Goal: Task Accomplishment & Management: Manage account settings

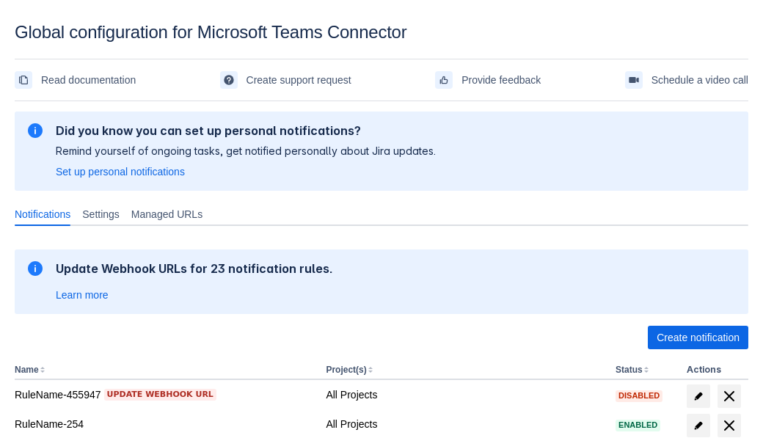
click at [698, 337] on span "Create notification" at bounding box center [698, 337] width 83 height 23
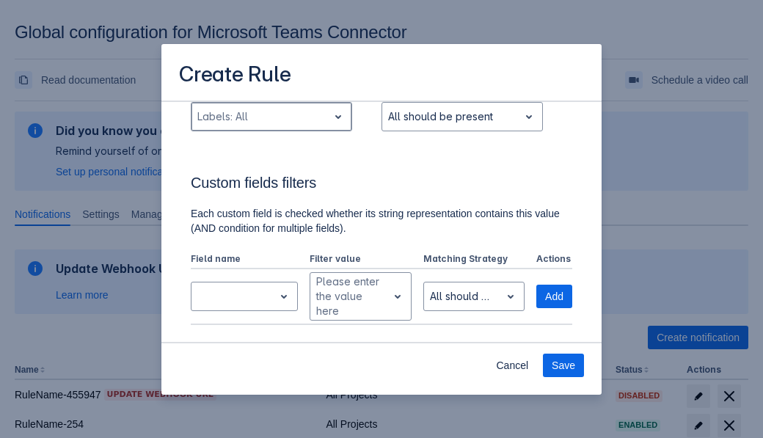
click at [271, 125] on div "Scrollable content" at bounding box center [259, 117] width 125 height 18
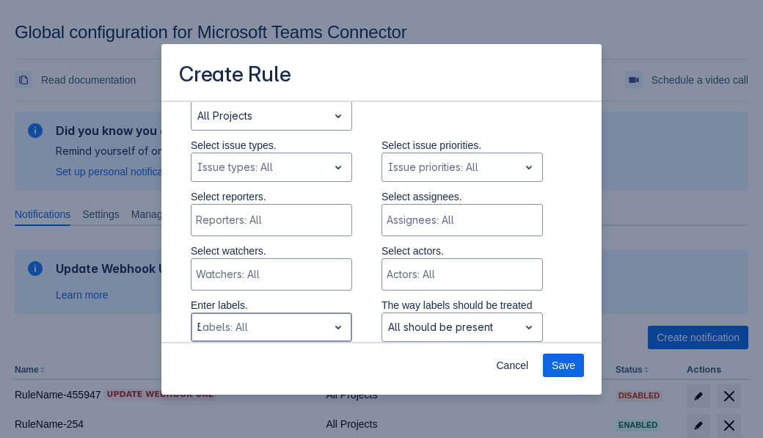
type input "577367_label"
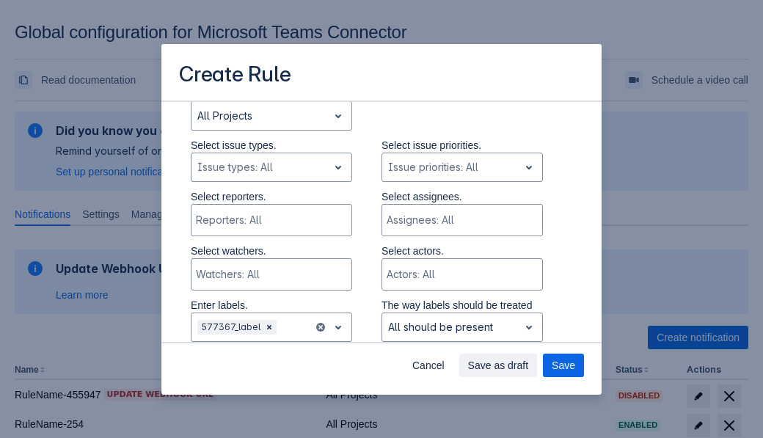
scroll to position [988, 0]
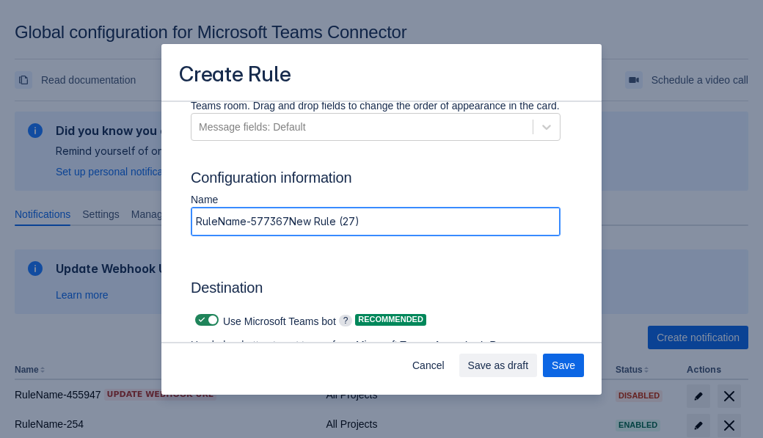
type input "RuleName-577367New Rule (27)"
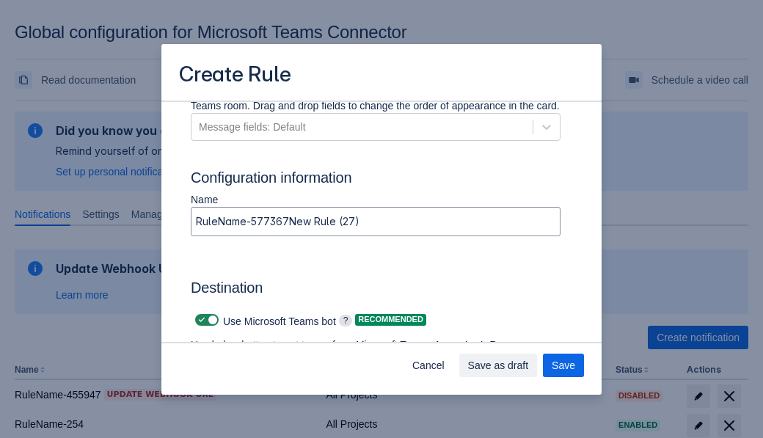
click at [200, 320] on span "Scrollable content" at bounding box center [202, 320] width 12 height 12
click at [200, 320] on input "Scrollable content" at bounding box center [200, 320] width 10 height 10
checkbox input "false"
type input "https://prod-74.westus.logic.azure.com:443/workflows/f11e74d8c9ca438c8769757d73…"
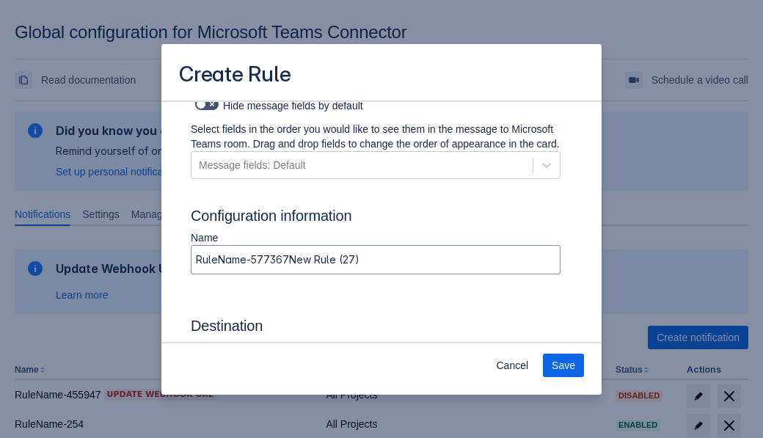
click at [563, 365] on span "Save" at bounding box center [563, 365] width 23 height 23
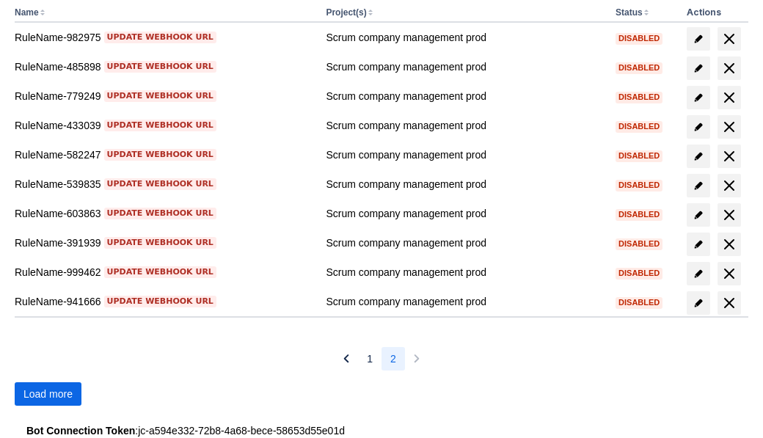
click at [48, 394] on span "Load more" at bounding box center [47, 393] width 49 height 23
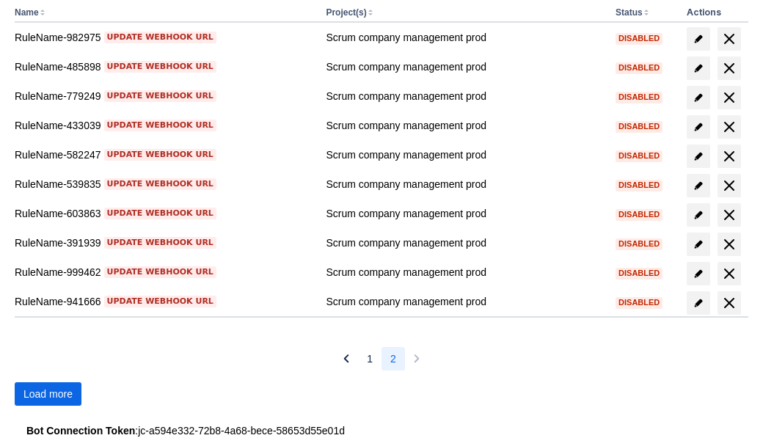
click at [48, 394] on span "Load more" at bounding box center [47, 393] width 49 height 23
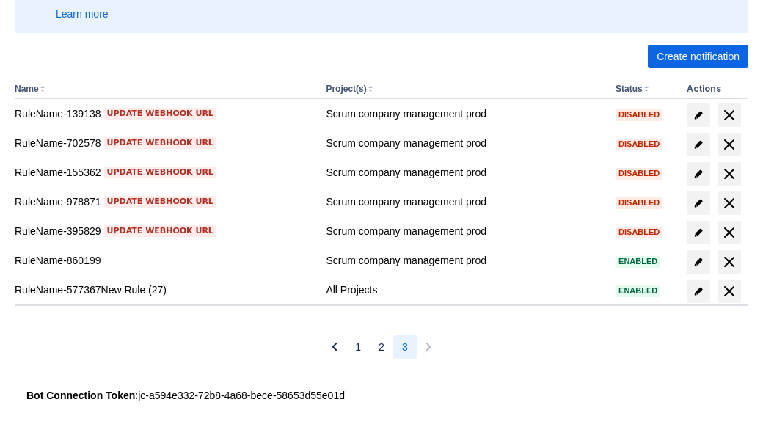
click at [729, 291] on span "delete" at bounding box center [729, 291] width 18 height 18
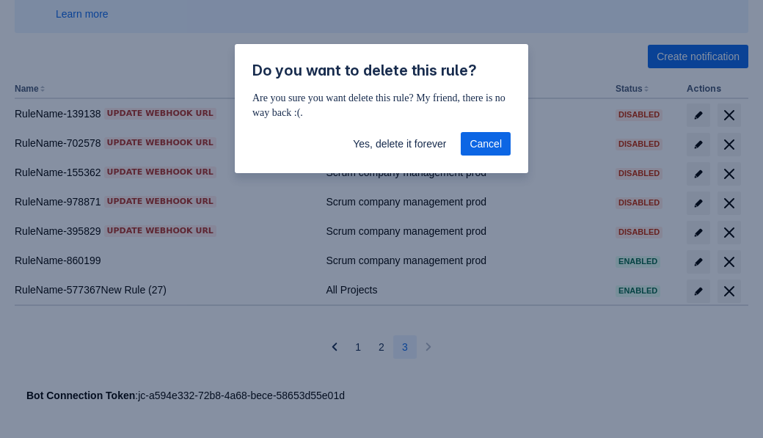
click at [399, 144] on span "Yes, delete it forever" at bounding box center [399, 143] width 93 height 23
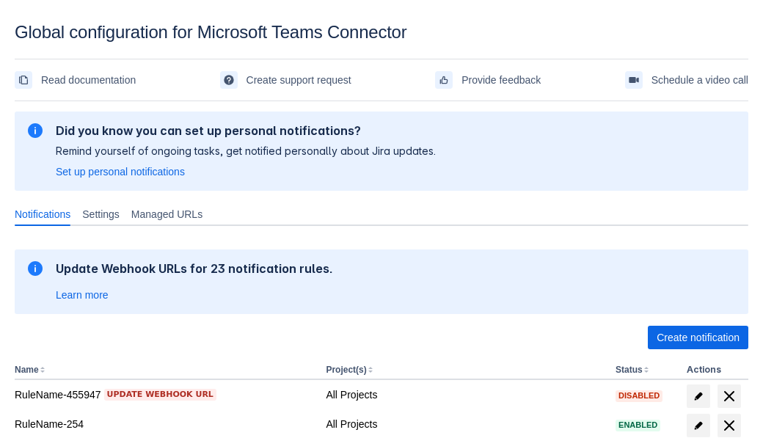
click at [698, 337] on span "Create notification" at bounding box center [698, 337] width 83 height 23
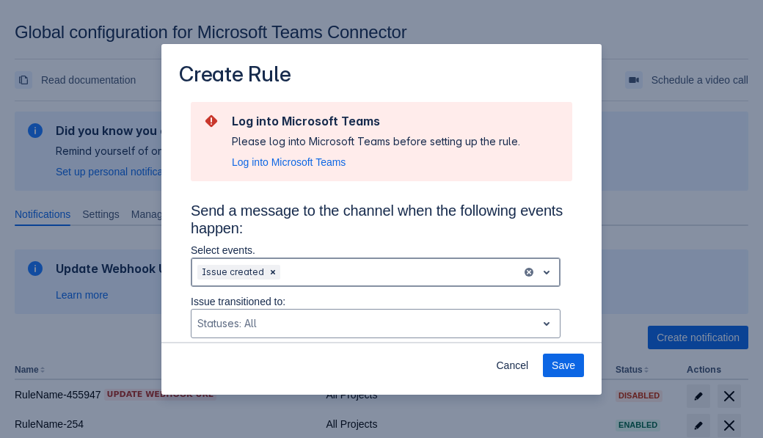
click at [376, 272] on div "Scrollable content" at bounding box center [399, 272] width 233 height 18
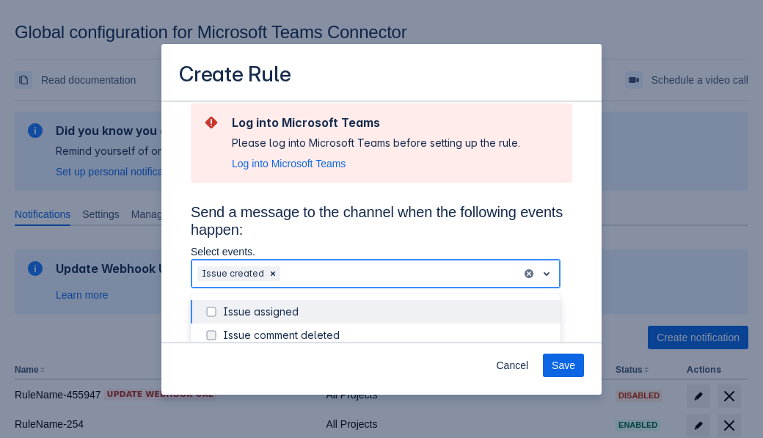
click at [387, 398] on div "Issue created" at bounding box center [387, 405] width 329 height 15
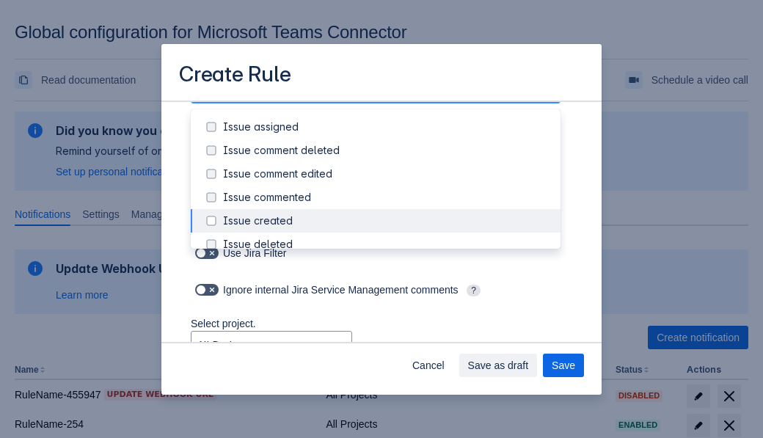
click at [387, 354] on div "Issue updated" at bounding box center [387, 361] width 329 height 15
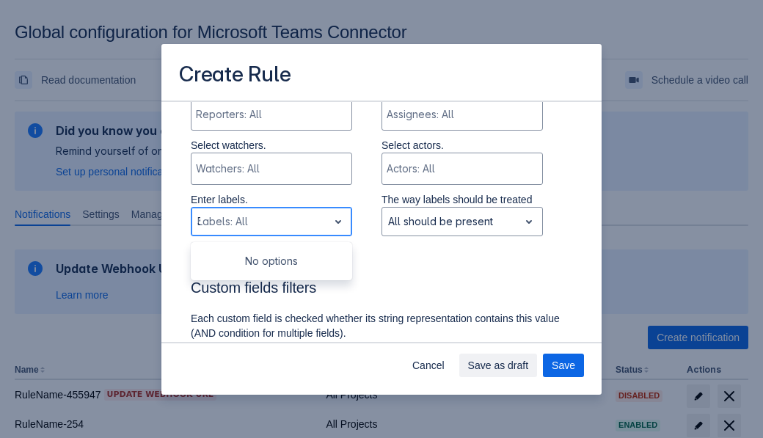
type input "32515_label"
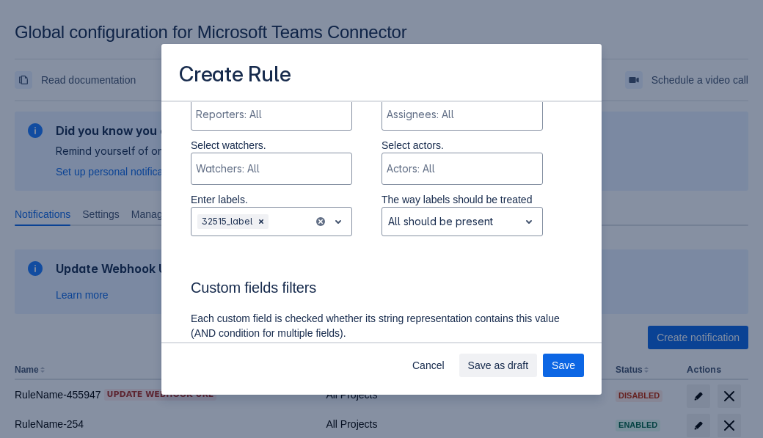
scroll to position [988, 0]
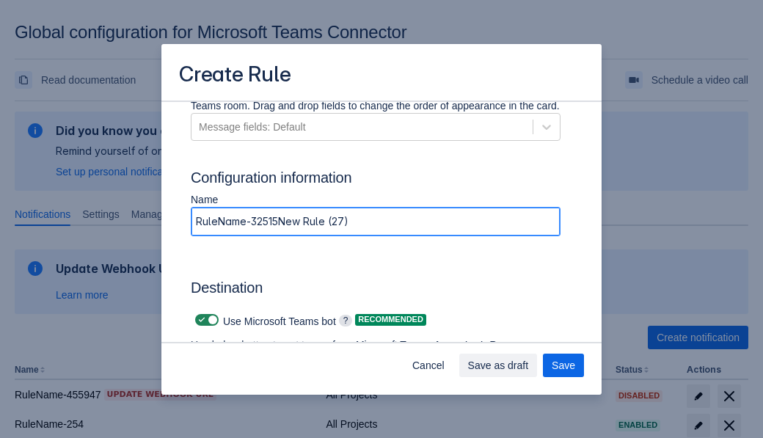
type input "RuleName-32515New Rule (27)"
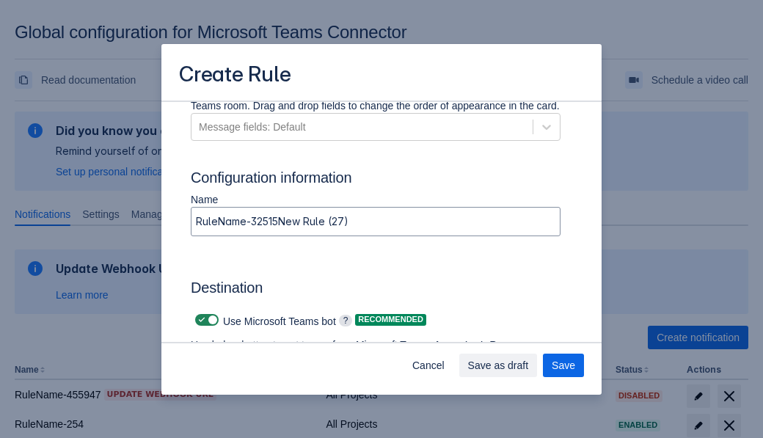
click at [200, 320] on span "Scrollable content" at bounding box center [202, 320] width 12 height 12
click at [200, 320] on input "Scrollable content" at bounding box center [200, 320] width 10 height 10
checkbox input "false"
type input "https://prod-34.westus.logic.azure.com:443/workflows/b225ecea21af403f967199aab2…"
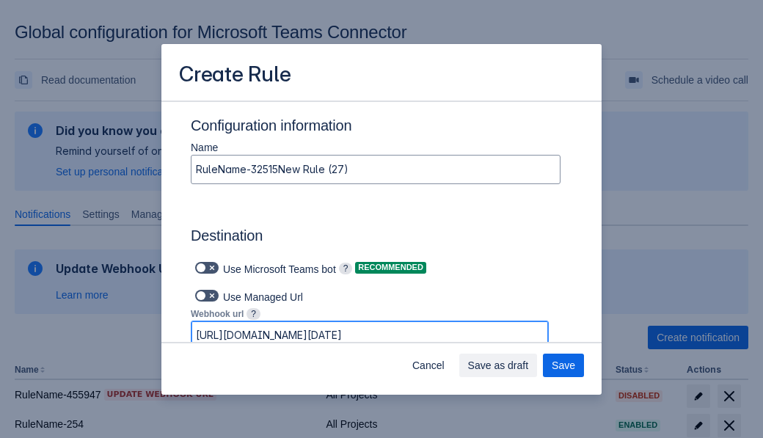
click at [529, 365] on span "Save as draft" at bounding box center [498, 365] width 61 height 23
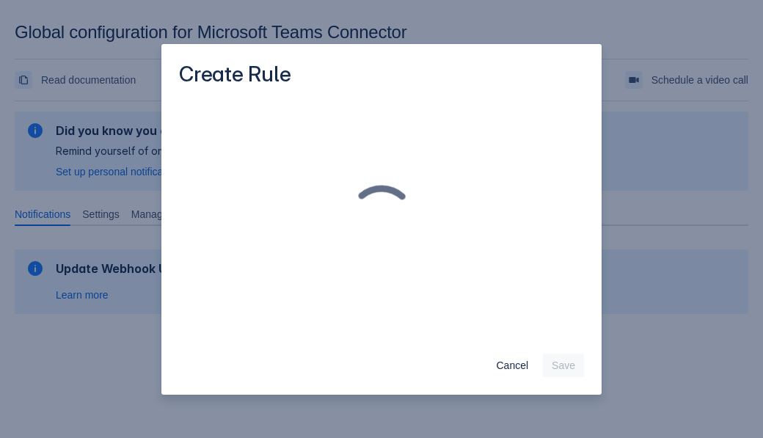
scroll to position [0, 0]
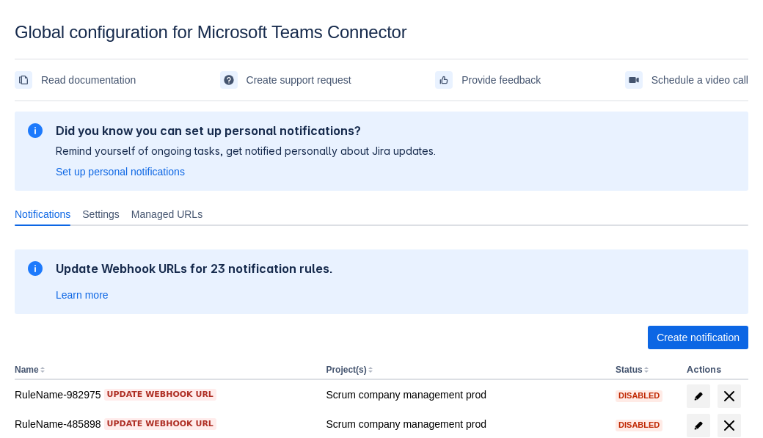
scroll to position [357, 0]
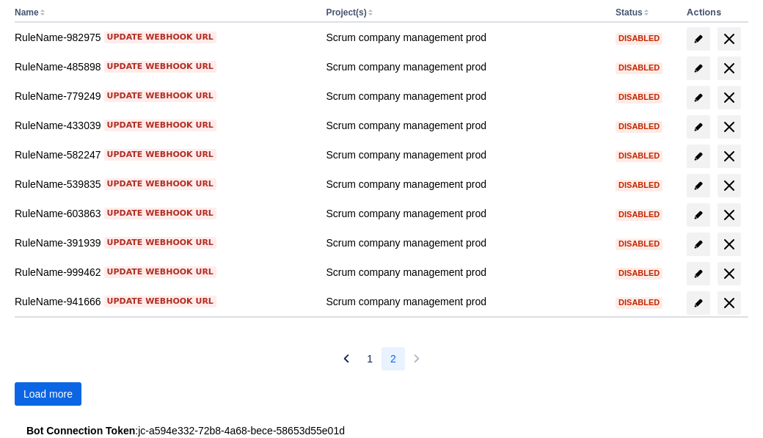
click at [48, 394] on span "Load more" at bounding box center [47, 393] width 49 height 23
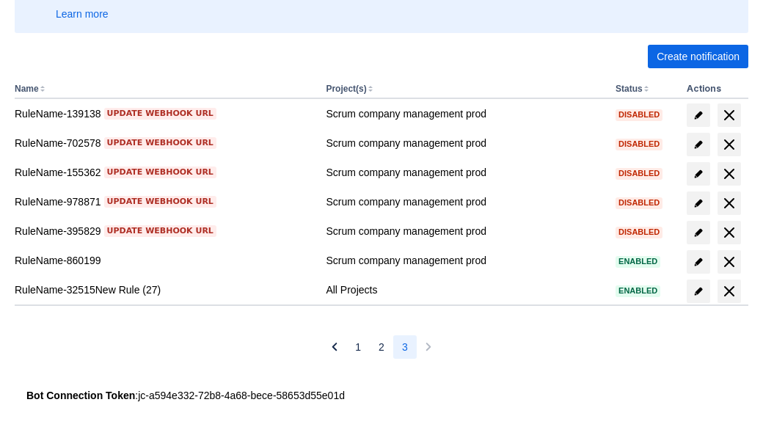
scroll to position [281, 0]
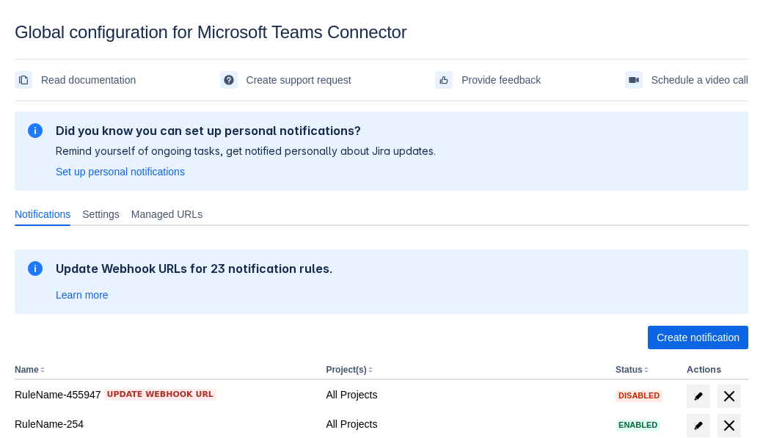
scroll to position [357, 0]
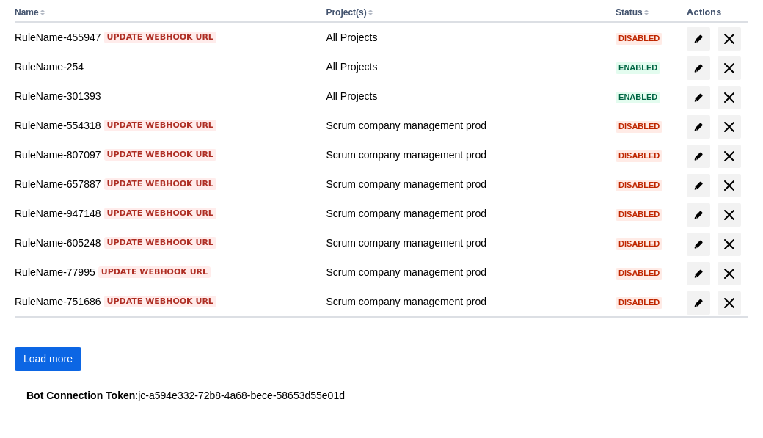
click at [48, 359] on span "Load more" at bounding box center [47, 358] width 49 height 23
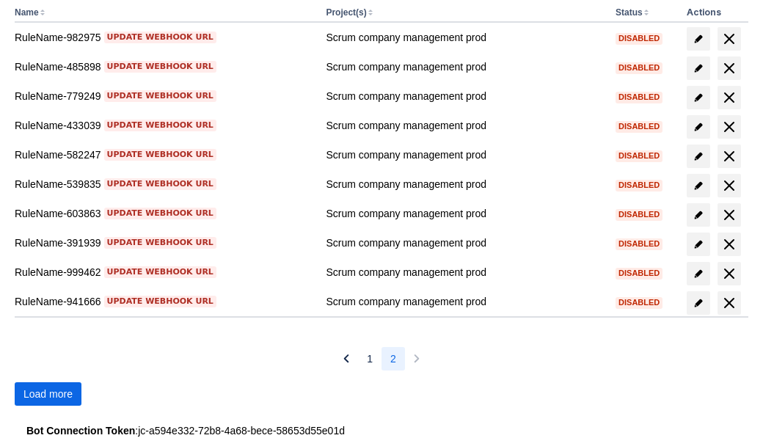
click at [48, 394] on span "Load more" at bounding box center [47, 393] width 49 height 23
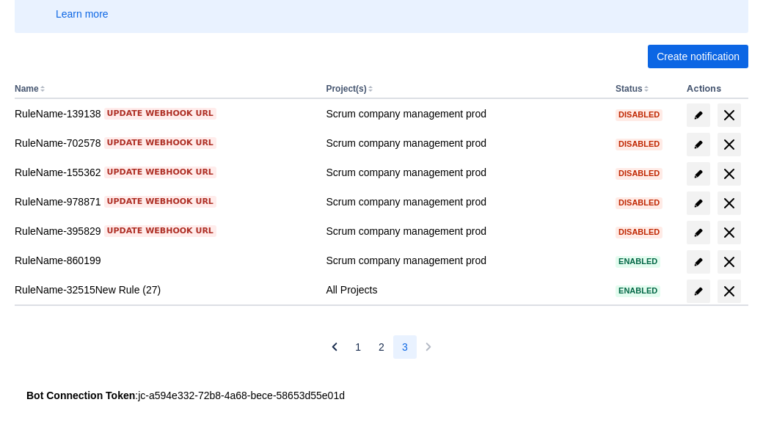
click at [729, 291] on span "delete" at bounding box center [729, 291] width 18 height 18
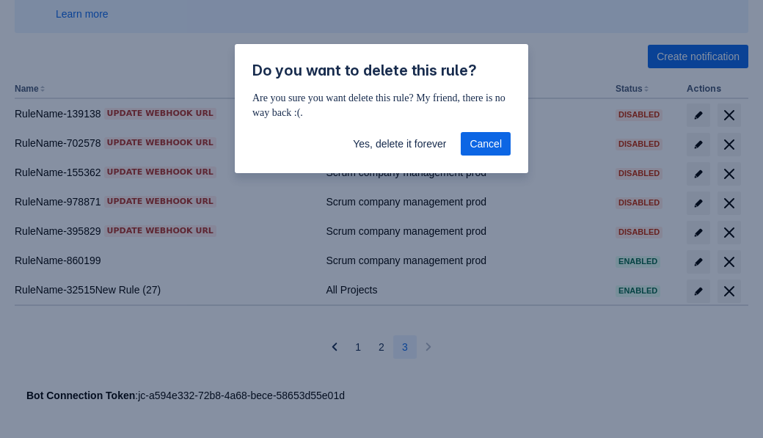
click at [399, 144] on span "Yes, delete it forever" at bounding box center [399, 143] width 93 height 23
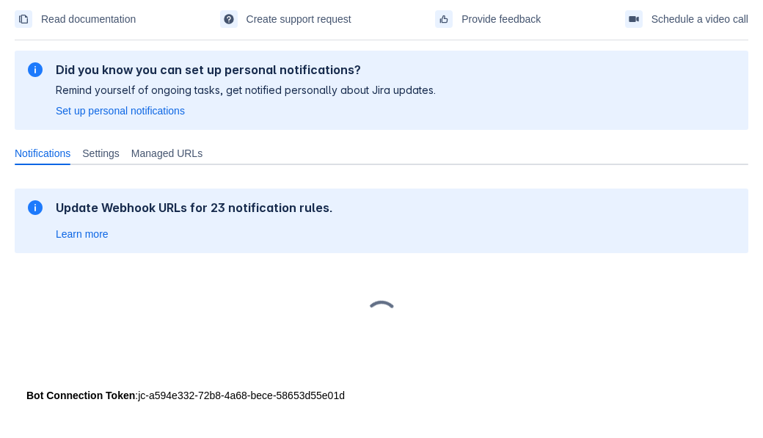
scroll to position [61, 0]
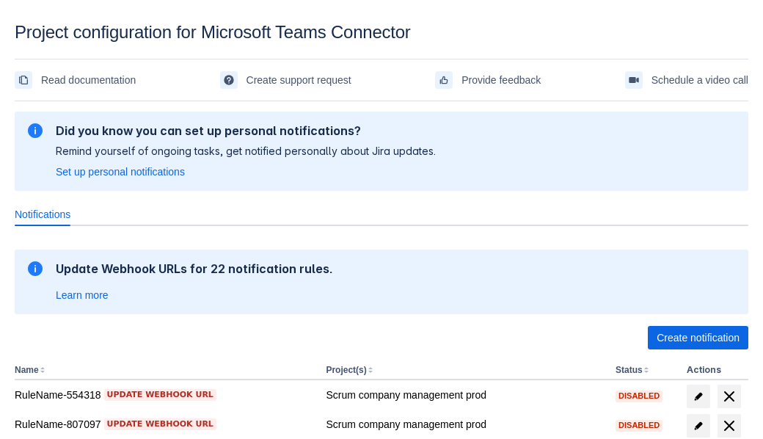
click at [698, 337] on span "Create notification" at bounding box center [698, 337] width 83 height 23
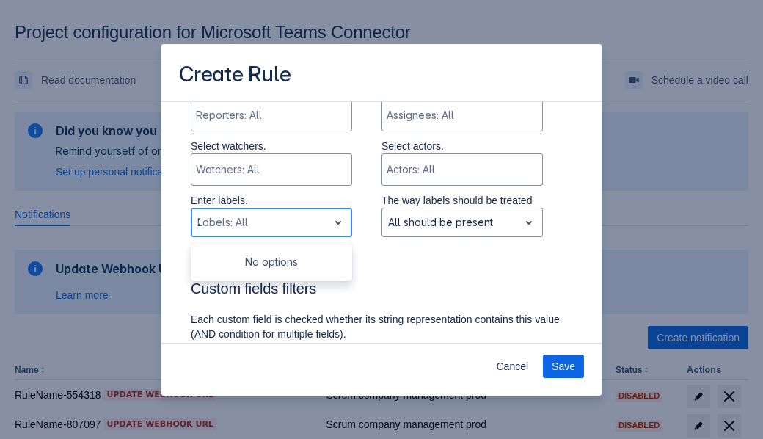
type input "26501_label"
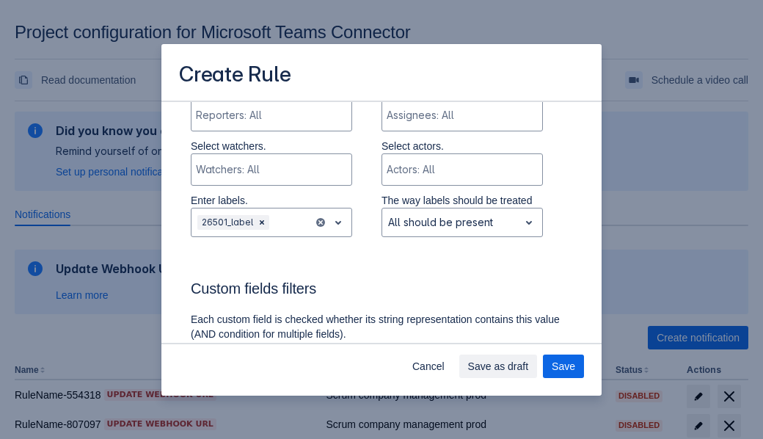
scroll to position [936, 0]
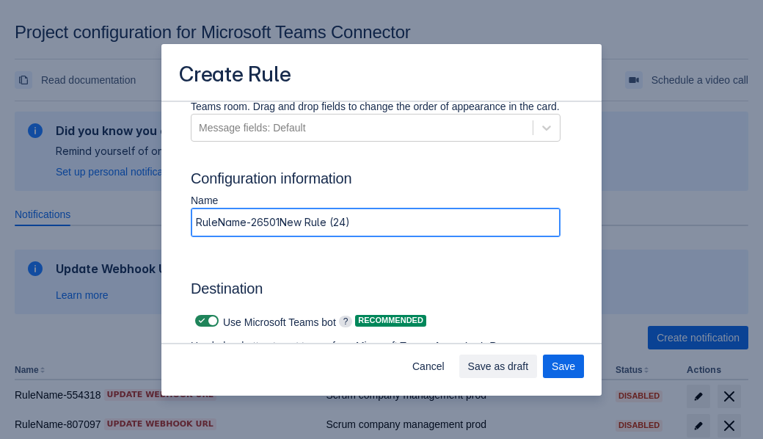
type input "RuleName-26501New Rule (24)"
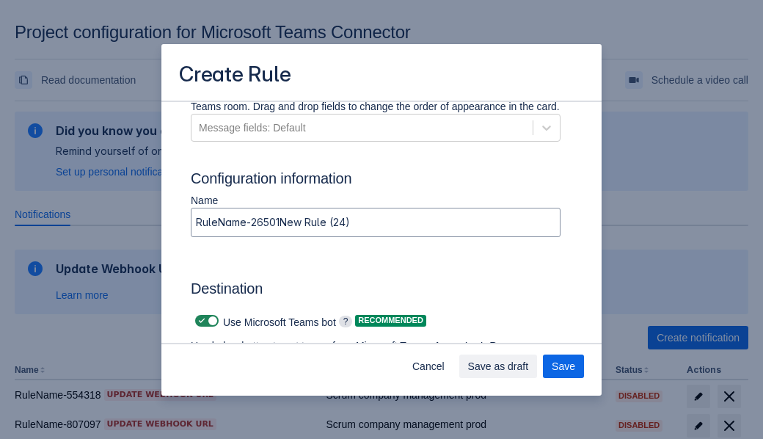
click at [200, 321] on span at bounding box center [202, 321] width 12 height 12
click at [200, 321] on input "checkbox" at bounding box center [200, 321] width 10 height 10
checkbox input "false"
type input "https://prod-66.westus.logic.azure.com:443/workflows/8c648f5704ae4c43ad0e610244…"
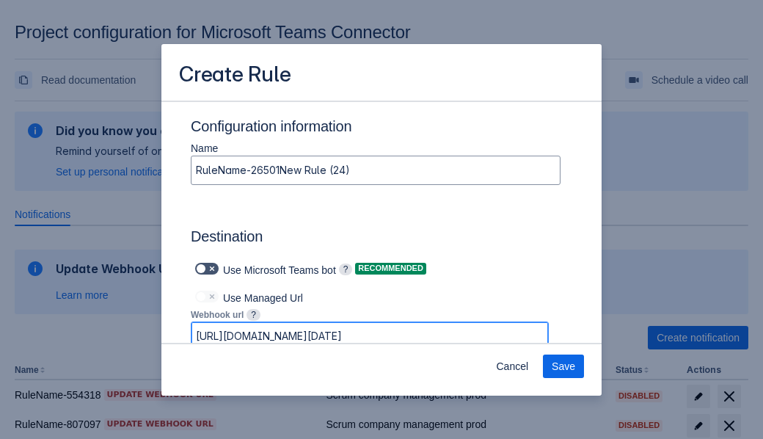
click at [563, 366] on span "Save" at bounding box center [563, 365] width 23 height 23
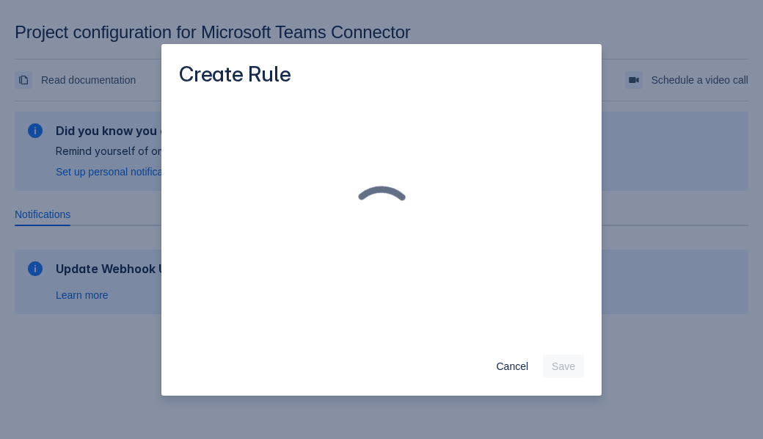
scroll to position [0, 0]
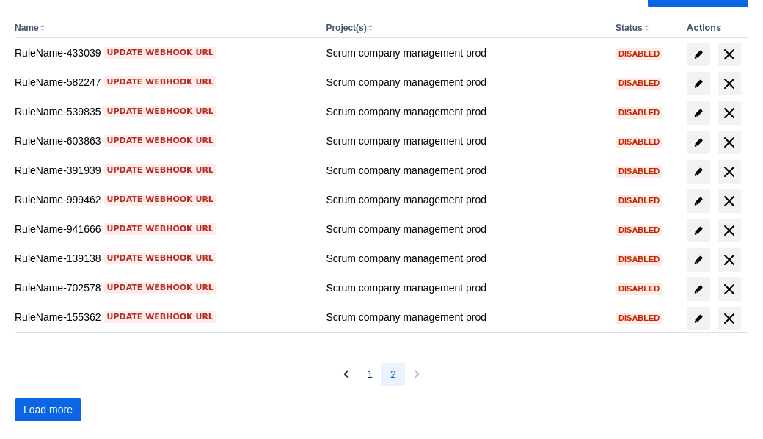
click at [48, 409] on span "Load more" at bounding box center [47, 409] width 49 height 23
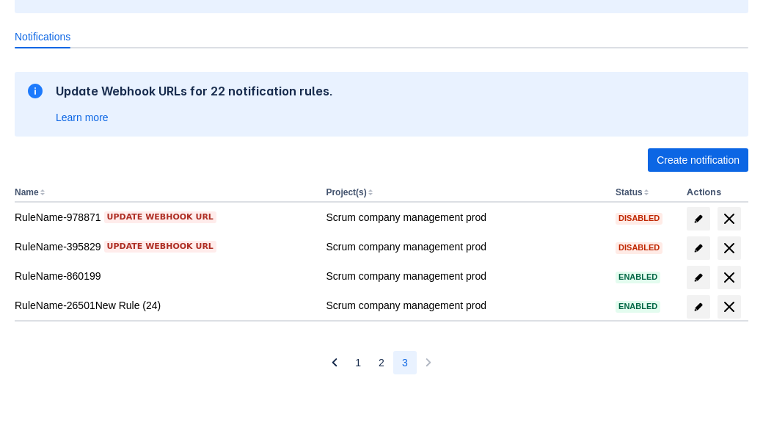
scroll to position [178, 0]
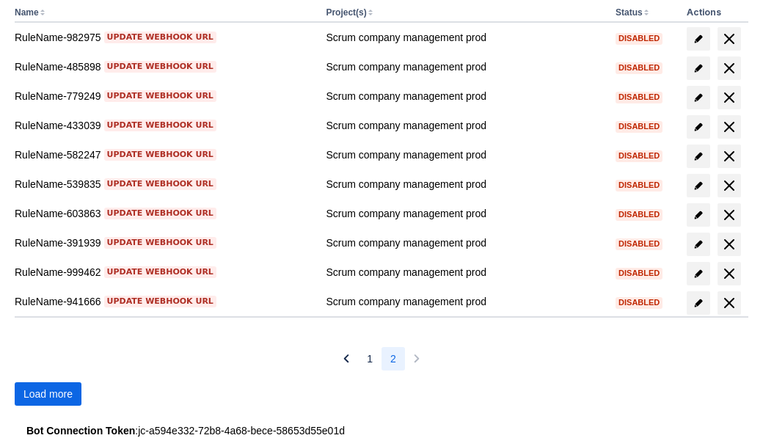
click at [48, 394] on span "Load more" at bounding box center [47, 393] width 49 height 23
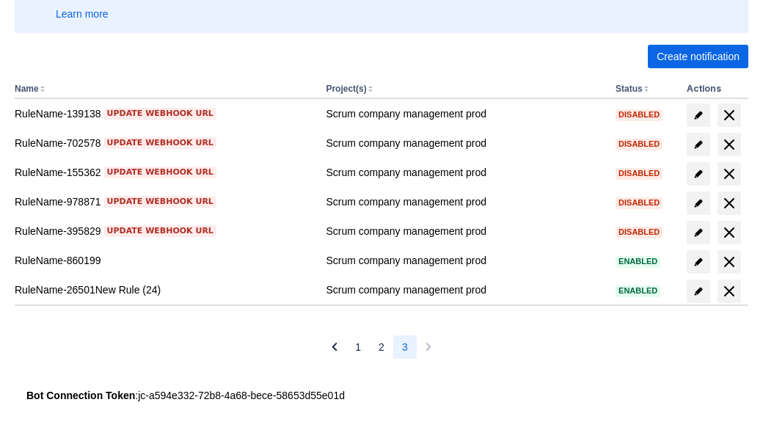
click at [729, 291] on span "delete" at bounding box center [729, 291] width 18 height 18
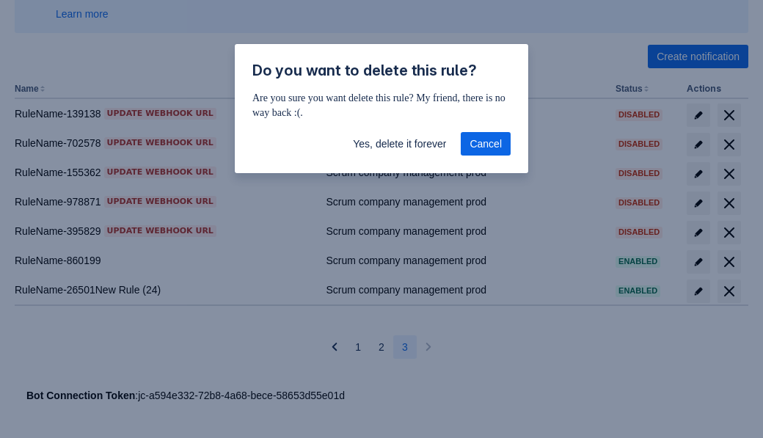
click at [399, 144] on span "Yes, delete it forever" at bounding box center [399, 143] width 93 height 23
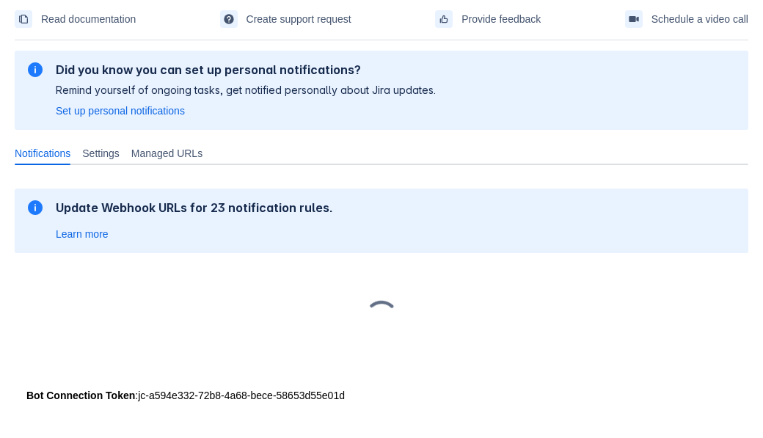
scroll to position [61, 0]
